Goal: Transaction & Acquisition: Purchase product/service

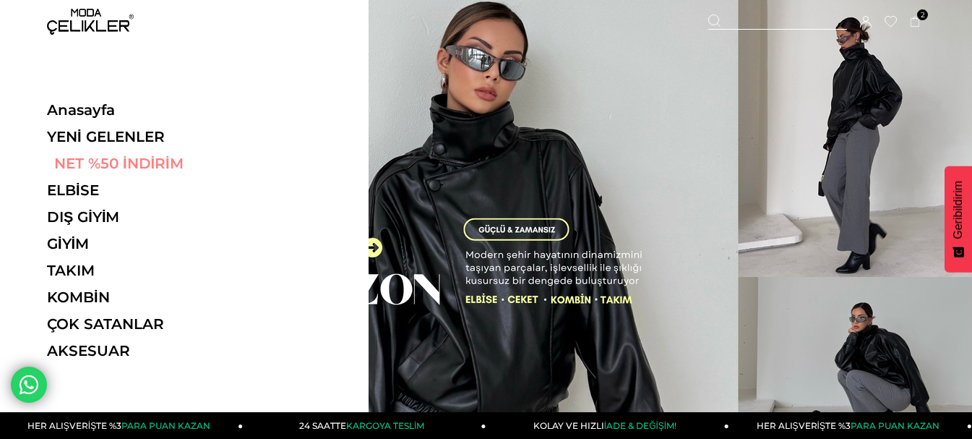
click at [111, 162] on link "NET %50 İNDİRİM" at bounding box center [146, 163] width 199 height 17
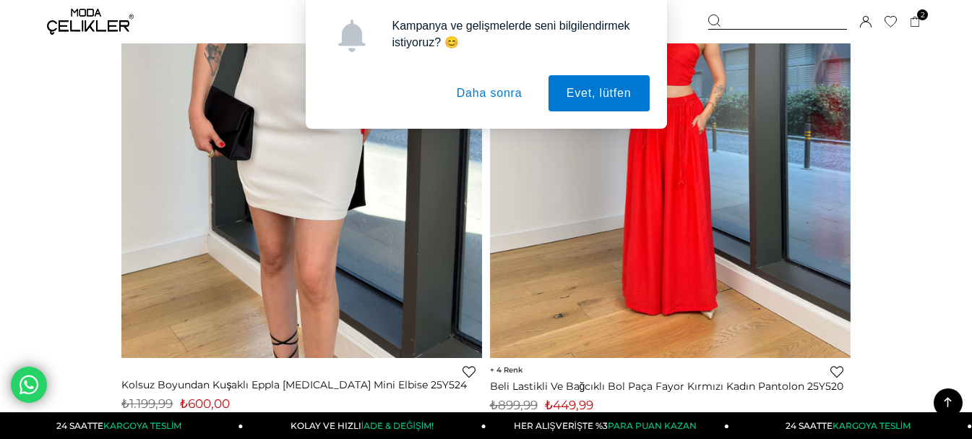
scroll to position [2963, 0]
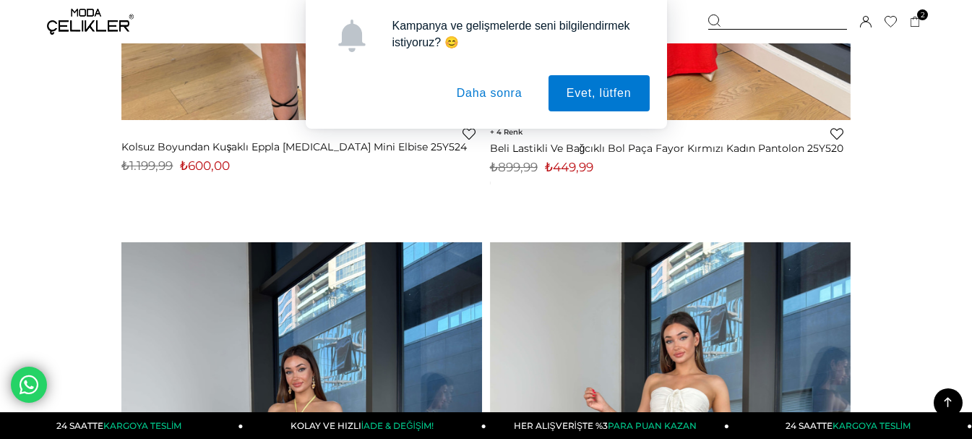
click at [502, 87] on button "Daha sonra" at bounding box center [490, 93] width 102 height 36
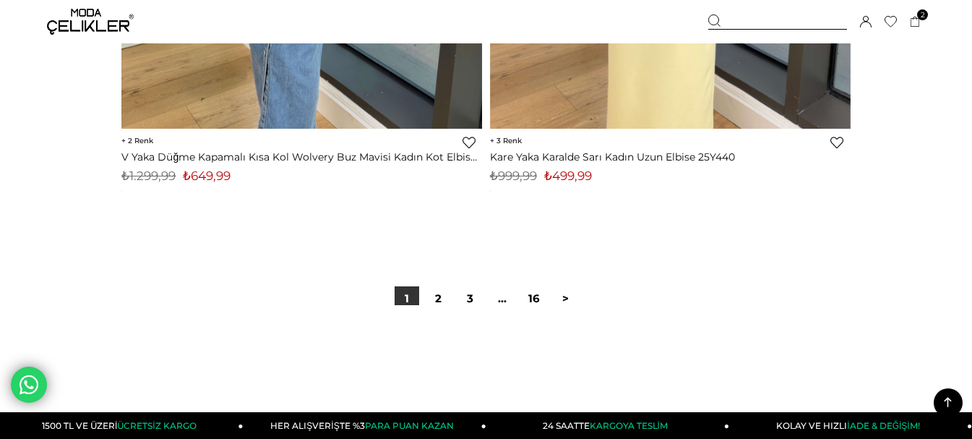
scroll to position [23994, 0]
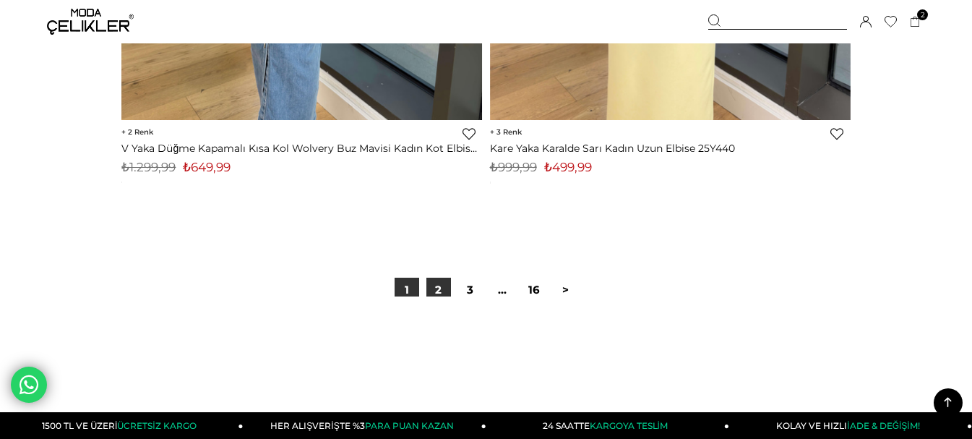
click at [441, 293] on link "2" at bounding box center [438, 290] width 25 height 25
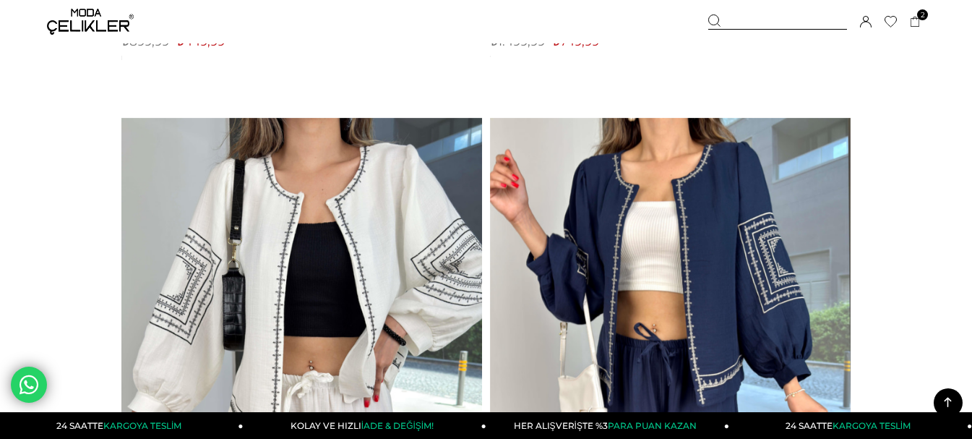
scroll to position [6866, 0]
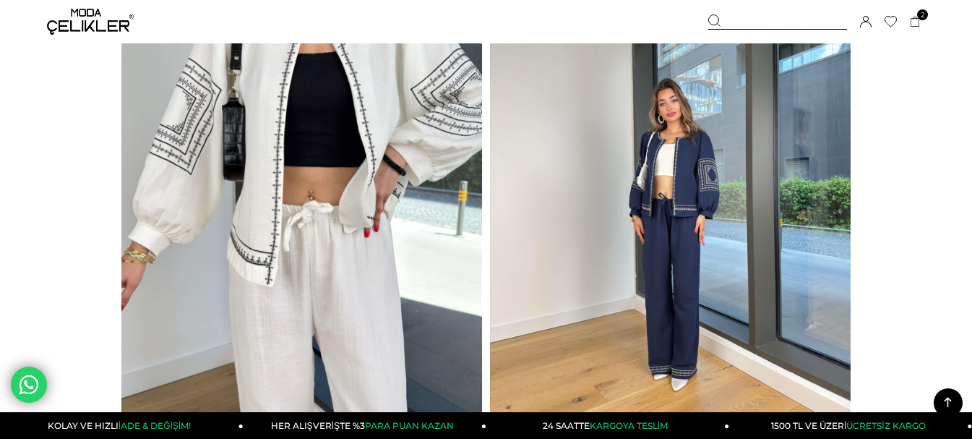
click at [676, 250] on img at bounding box center [670, 188] width 361 height 481
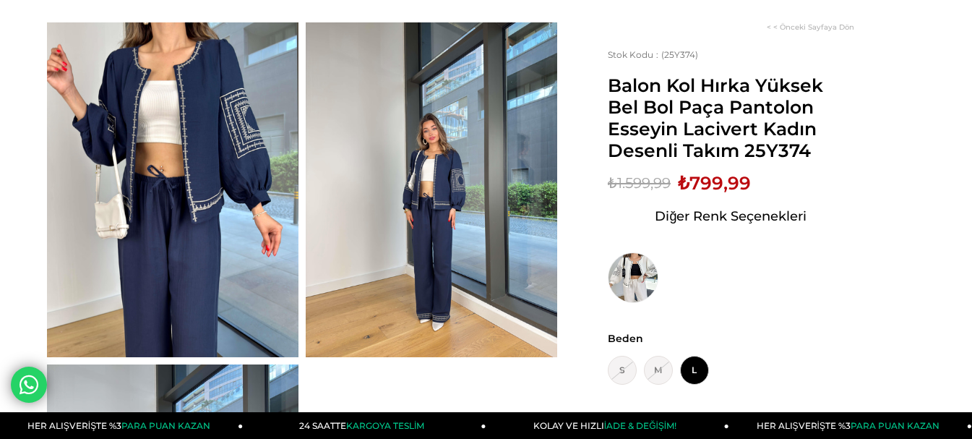
scroll to position [145, 0]
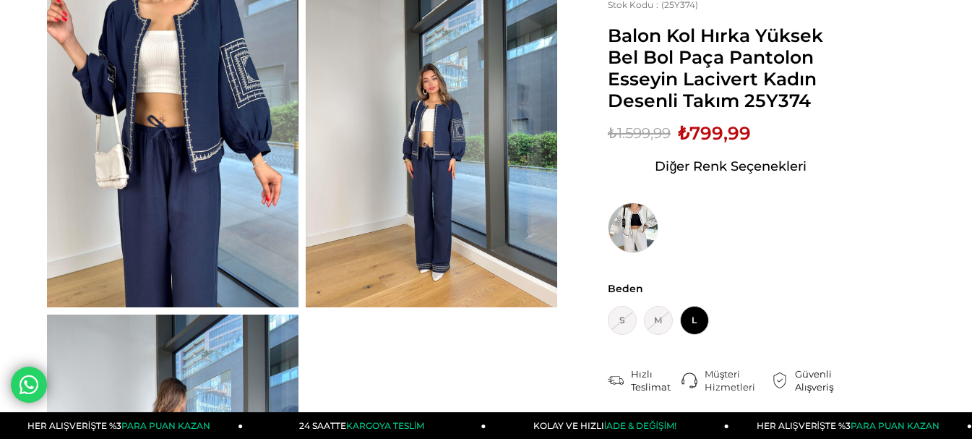
click at [496, 150] on img at bounding box center [432, 140] width 252 height 335
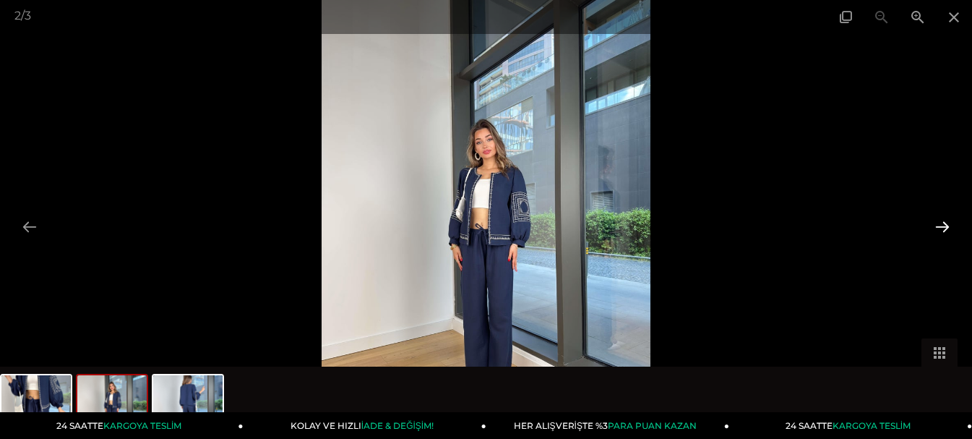
click at [940, 224] on button at bounding box center [942, 226] width 30 height 28
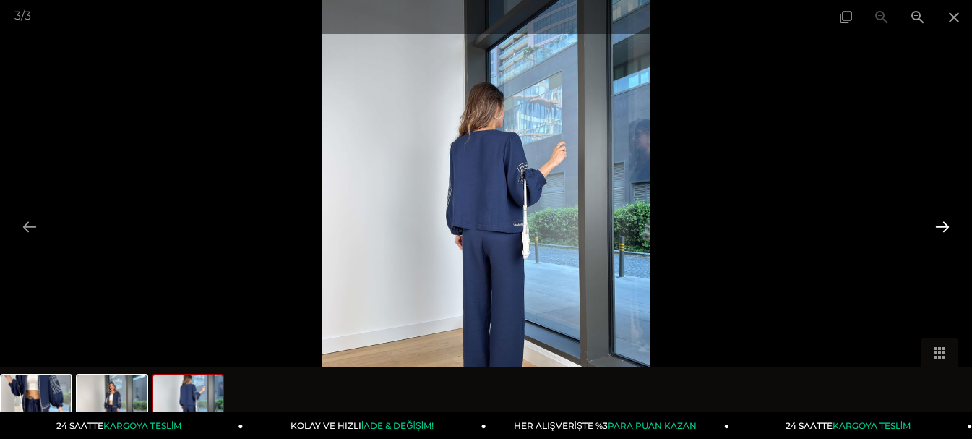
click at [940, 224] on button at bounding box center [942, 226] width 30 height 28
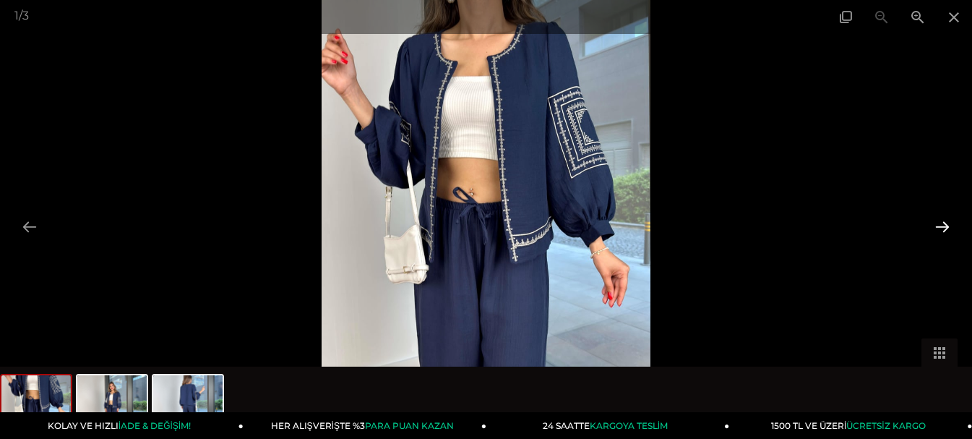
click at [940, 224] on button at bounding box center [942, 226] width 30 height 28
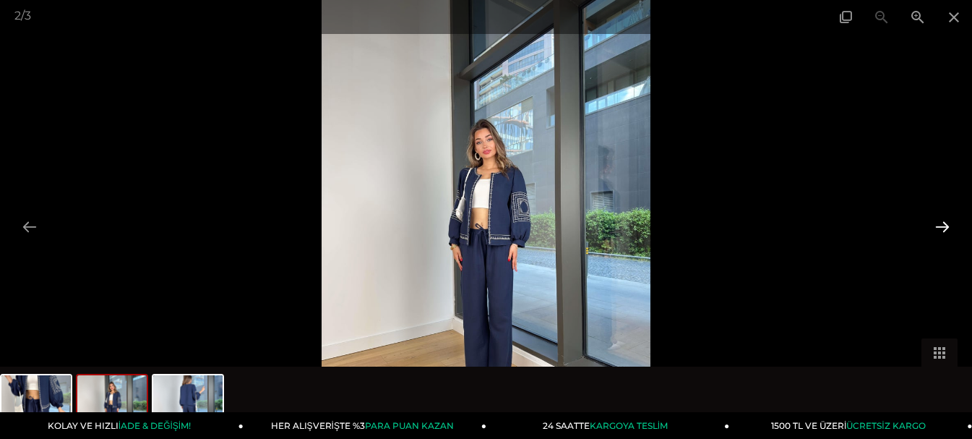
click at [940, 224] on button at bounding box center [942, 226] width 30 height 28
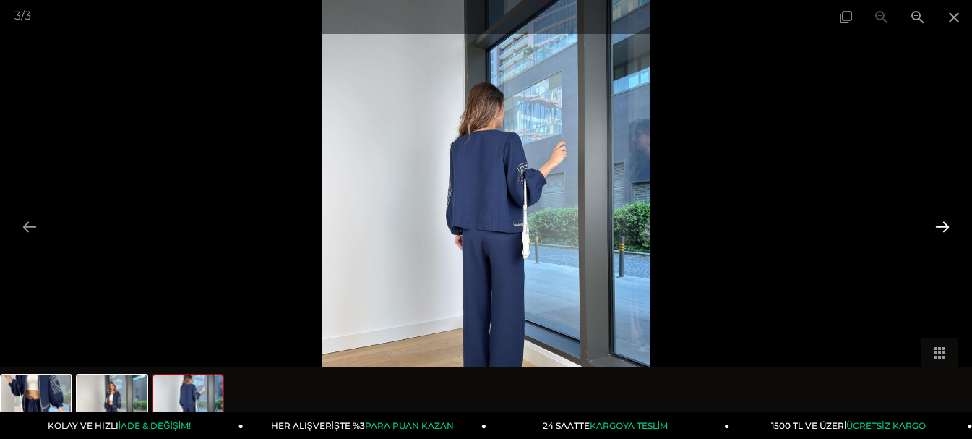
click at [939, 229] on button at bounding box center [942, 226] width 30 height 28
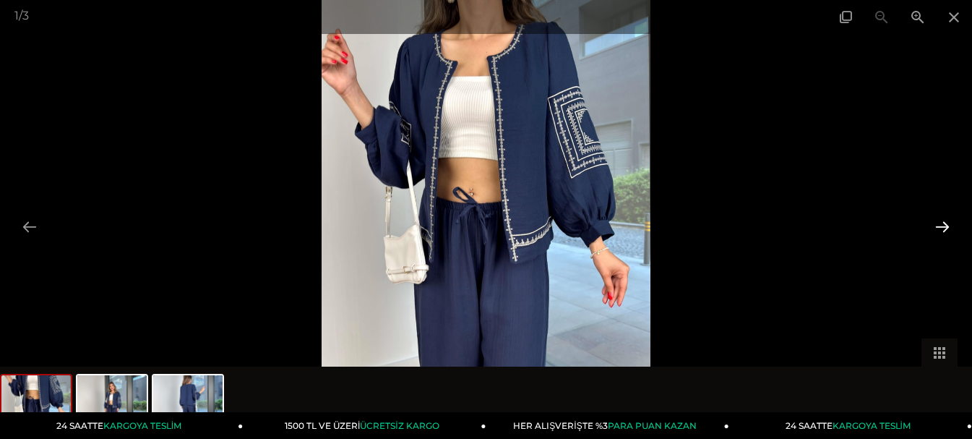
click at [932, 224] on button at bounding box center [942, 226] width 30 height 28
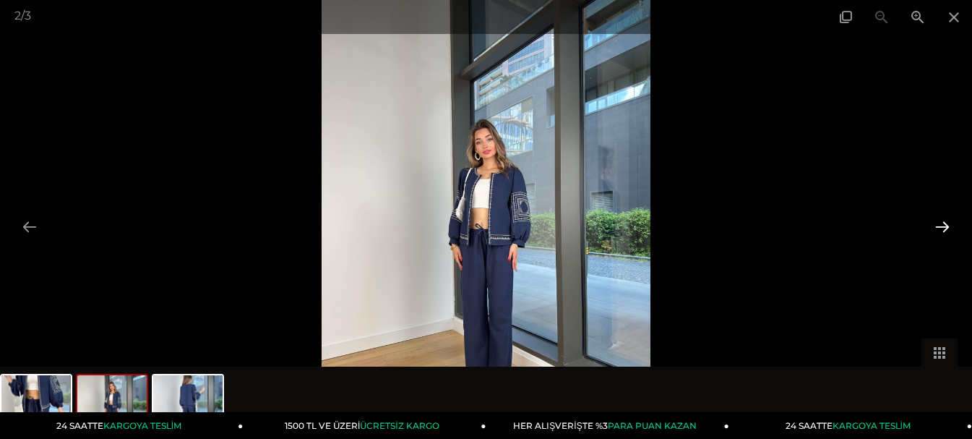
click at [932, 224] on button at bounding box center [942, 226] width 30 height 28
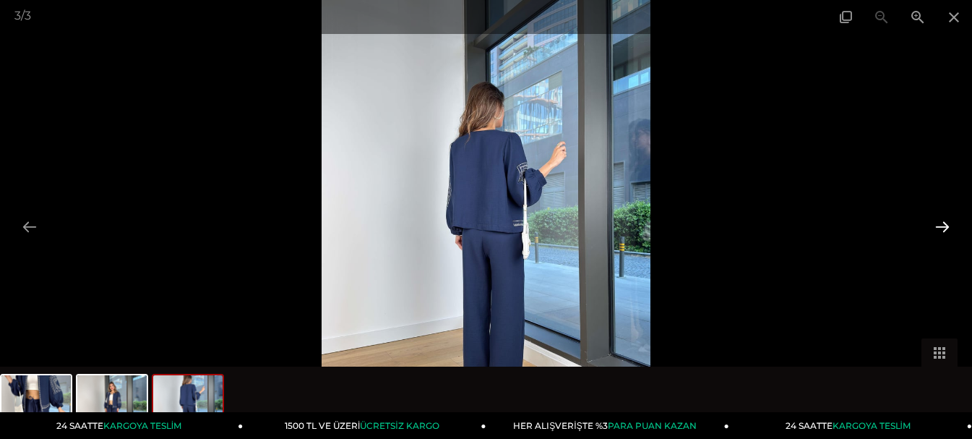
click at [932, 224] on button at bounding box center [942, 226] width 30 height 28
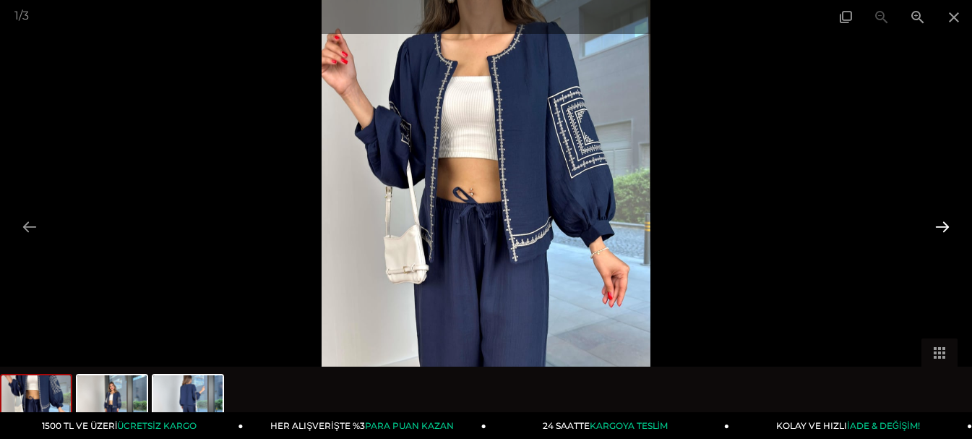
click at [932, 224] on button at bounding box center [942, 226] width 30 height 28
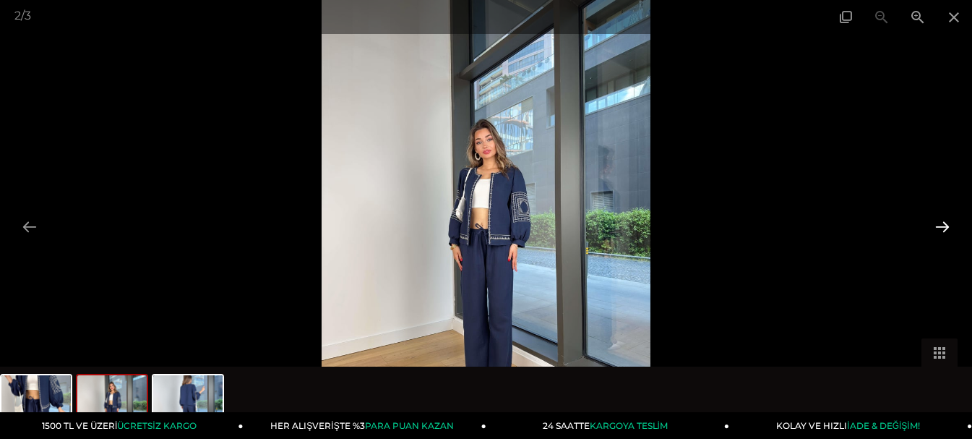
click at [932, 224] on button at bounding box center [942, 226] width 30 height 28
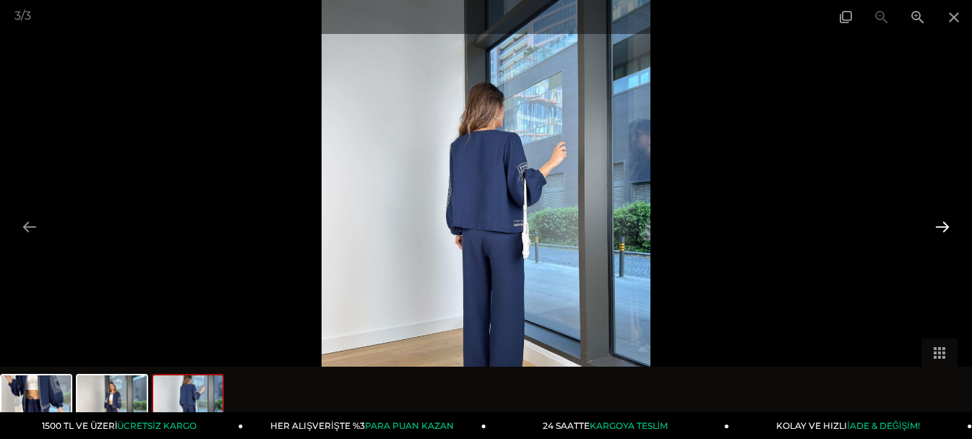
click at [932, 224] on button at bounding box center [942, 226] width 30 height 28
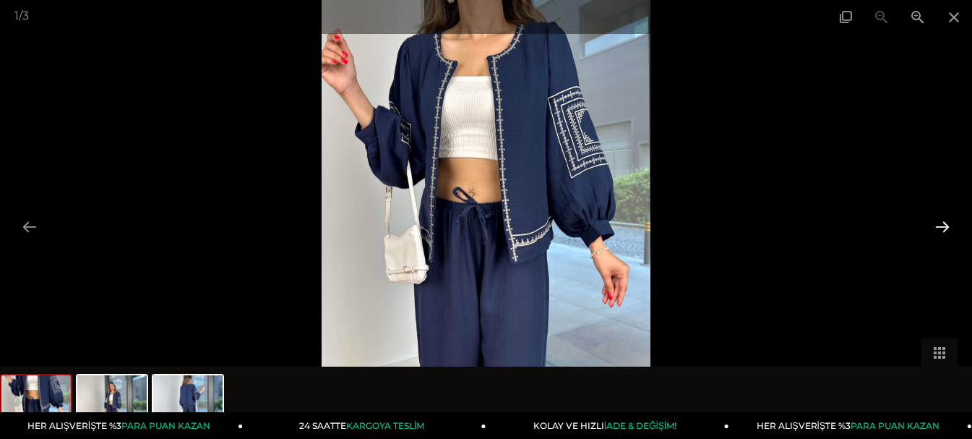
click at [932, 224] on button at bounding box center [942, 226] width 30 height 28
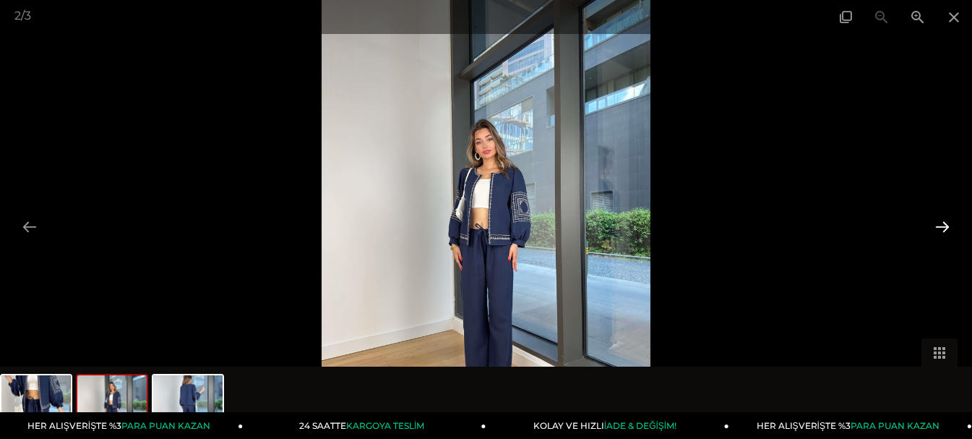
click at [932, 224] on button at bounding box center [942, 226] width 30 height 28
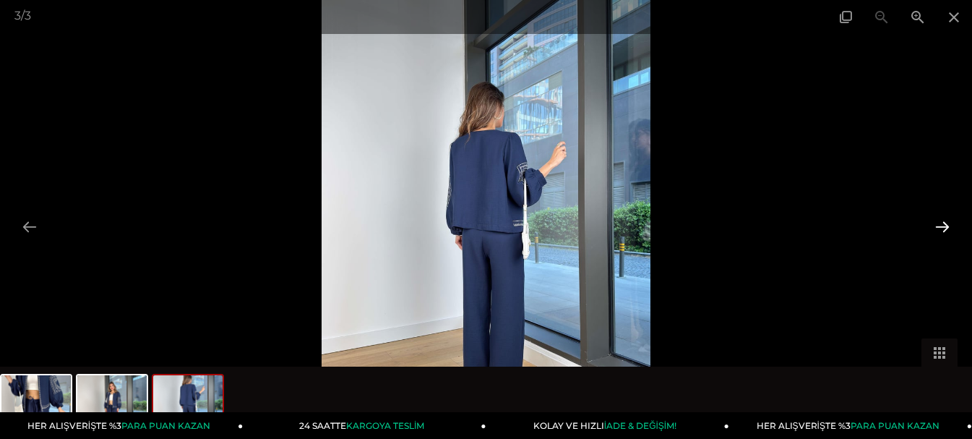
scroll to position [361, 0]
click at [932, 224] on button at bounding box center [942, 226] width 30 height 28
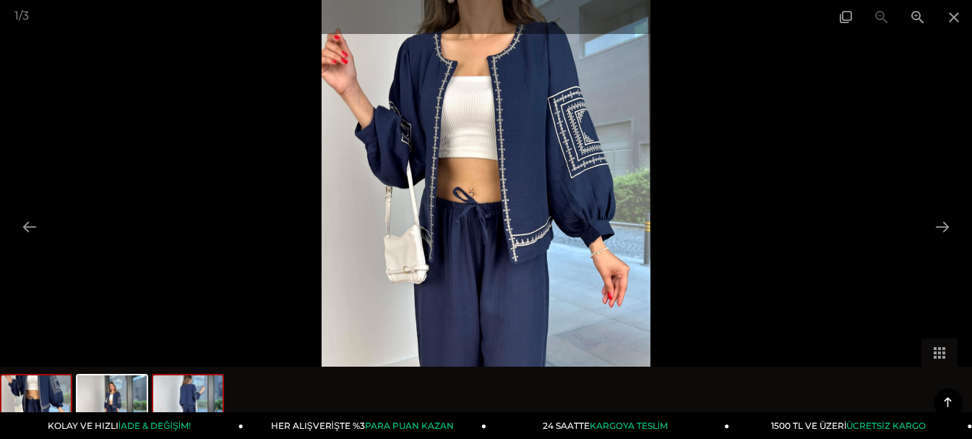
click at [192, 385] on img at bounding box center [187, 402] width 69 height 55
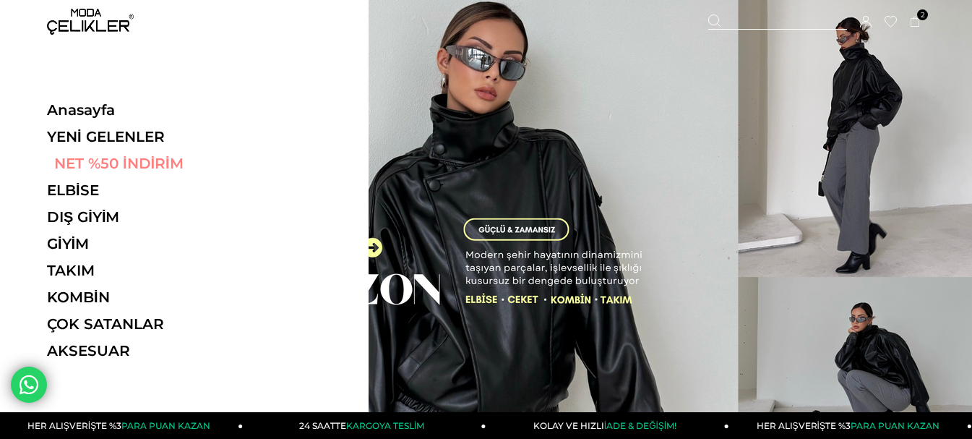
click at [128, 155] on link "NET %50 İNDİRİM" at bounding box center [146, 163] width 199 height 17
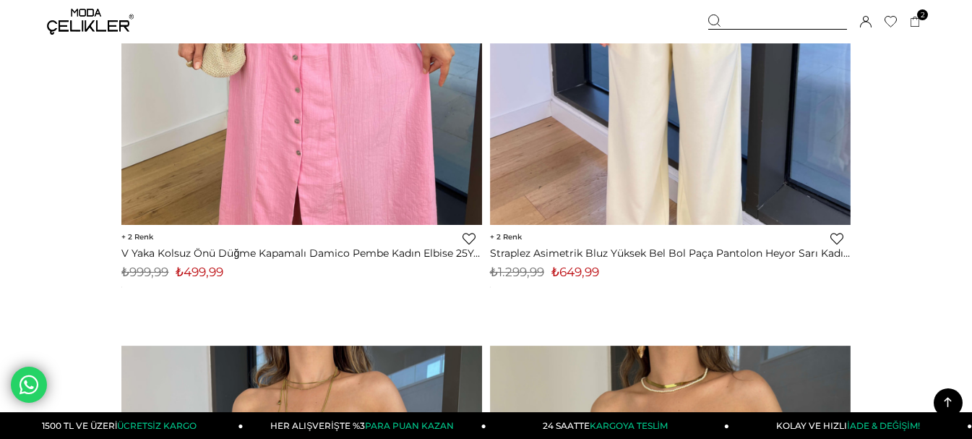
scroll to position [11274, 0]
